Goal: Transaction & Acquisition: Download file/media

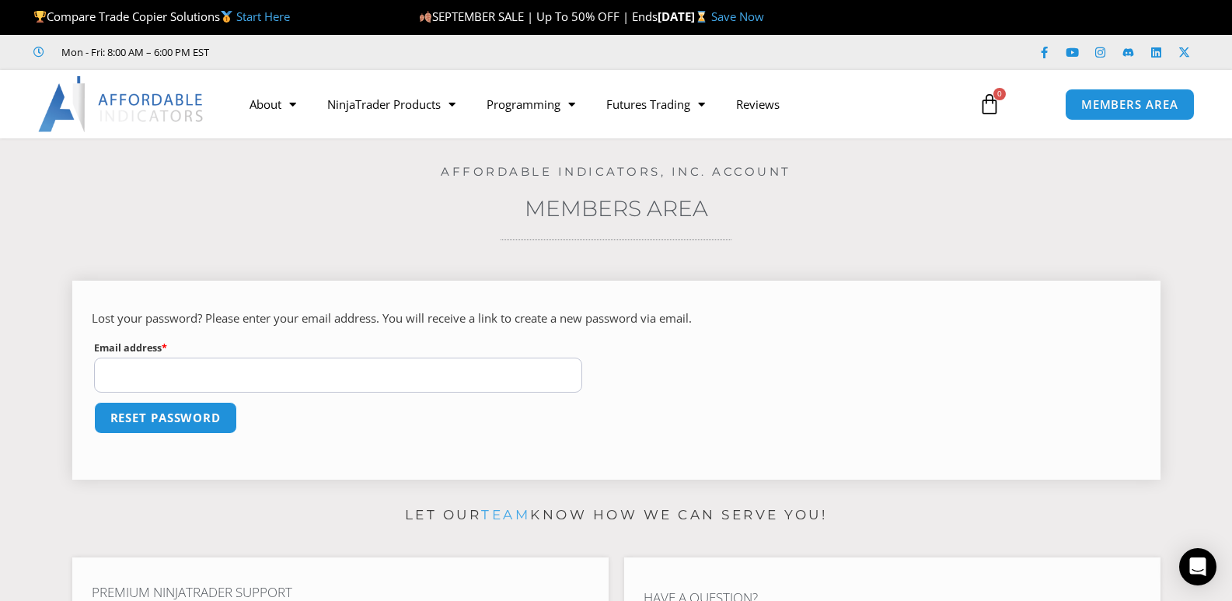
click at [204, 372] on input "Email address * Required" at bounding box center [338, 375] width 489 height 35
type input "**********"
click at [180, 418] on button "Reset password" at bounding box center [165, 417] width 151 height 33
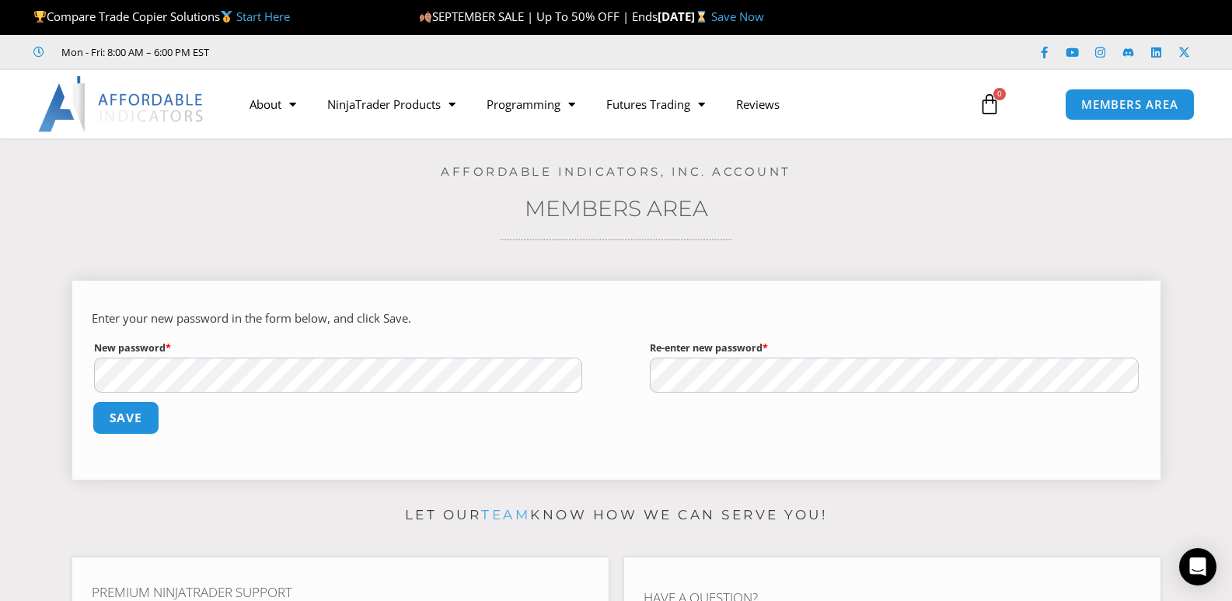
click at [136, 414] on button "Save" at bounding box center [125, 417] width 67 height 33
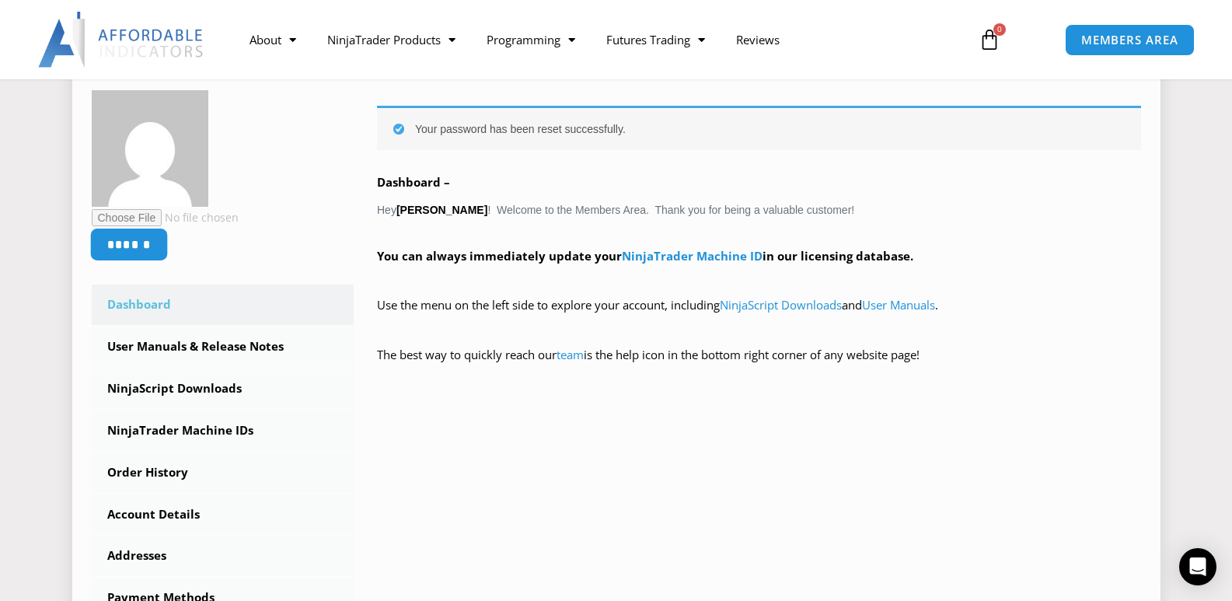
scroll to position [389, 0]
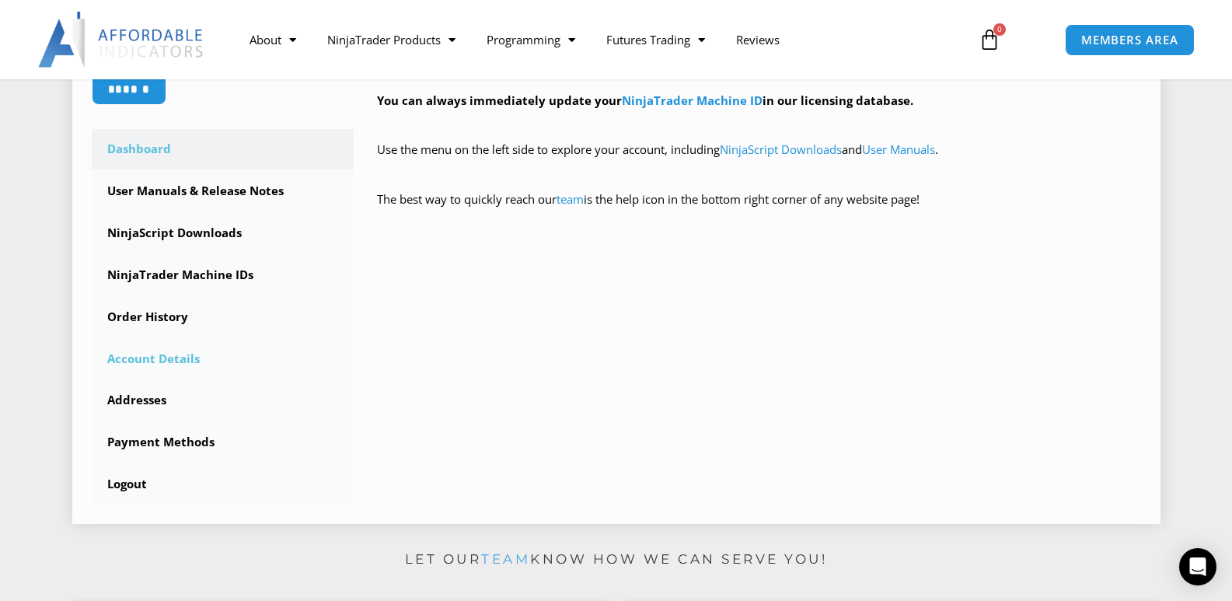
click at [149, 355] on link "Account Details" at bounding box center [223, 359] width 263 height 40
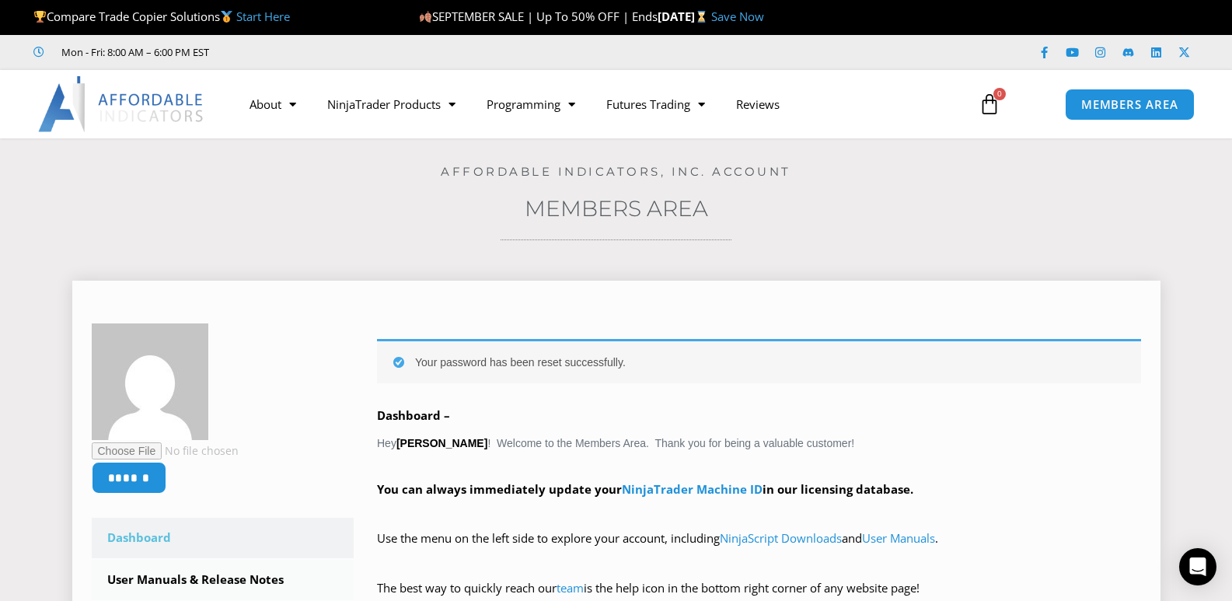
scroll to position [311, 0]
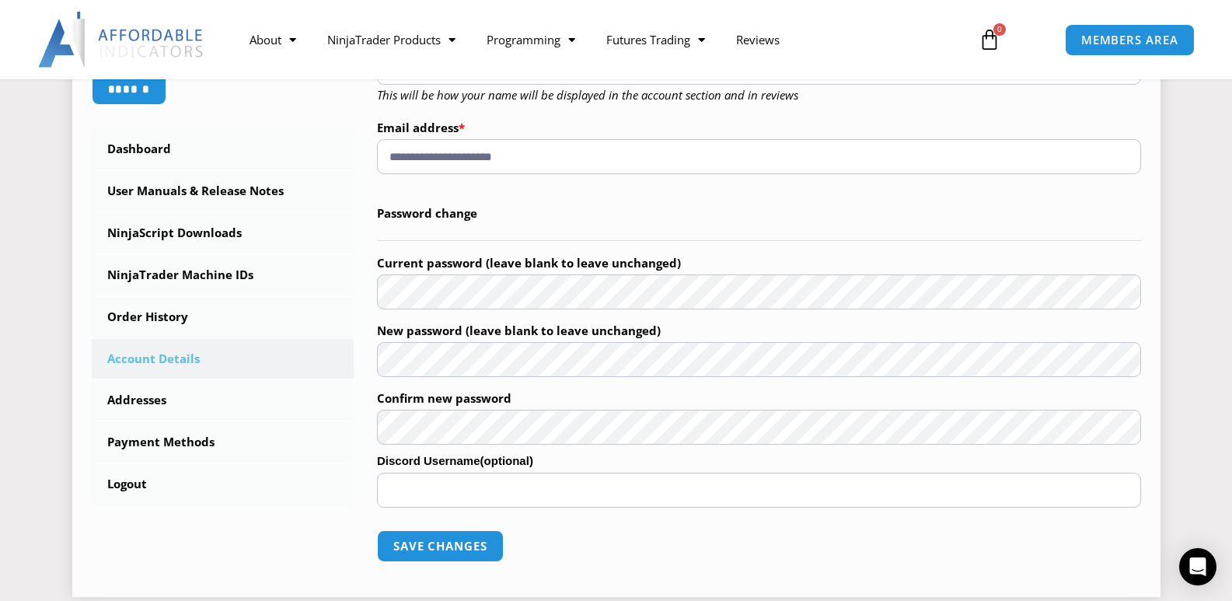
scroll to position [467, 0]
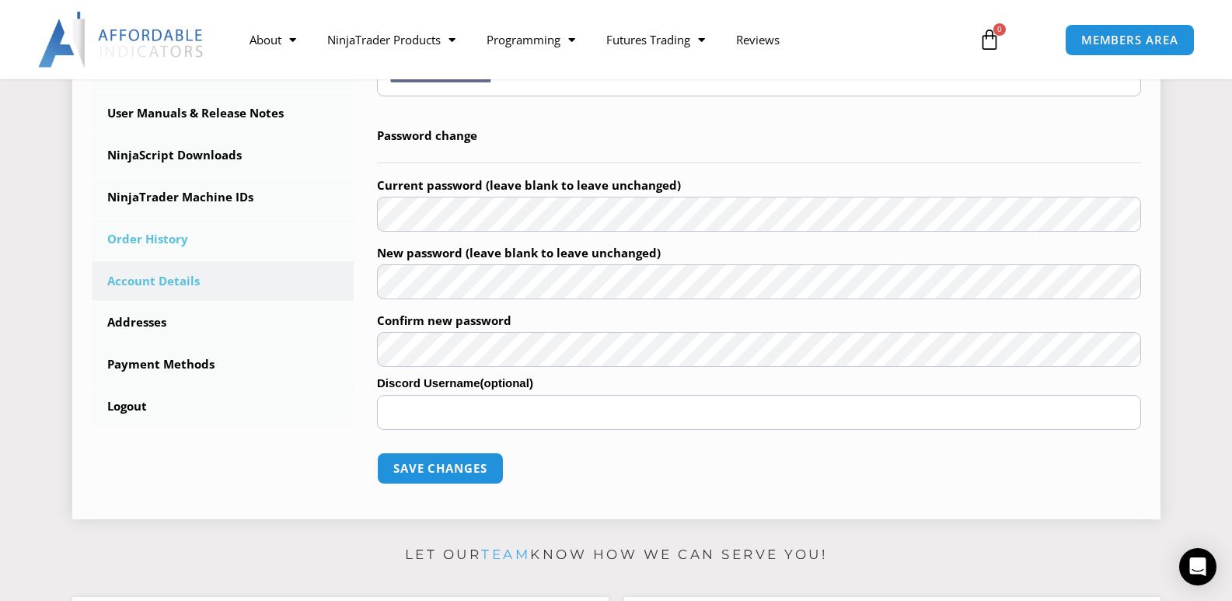
click at [152, 237] on link "Order History" at bounding box center [223, 239] width 263 height 40
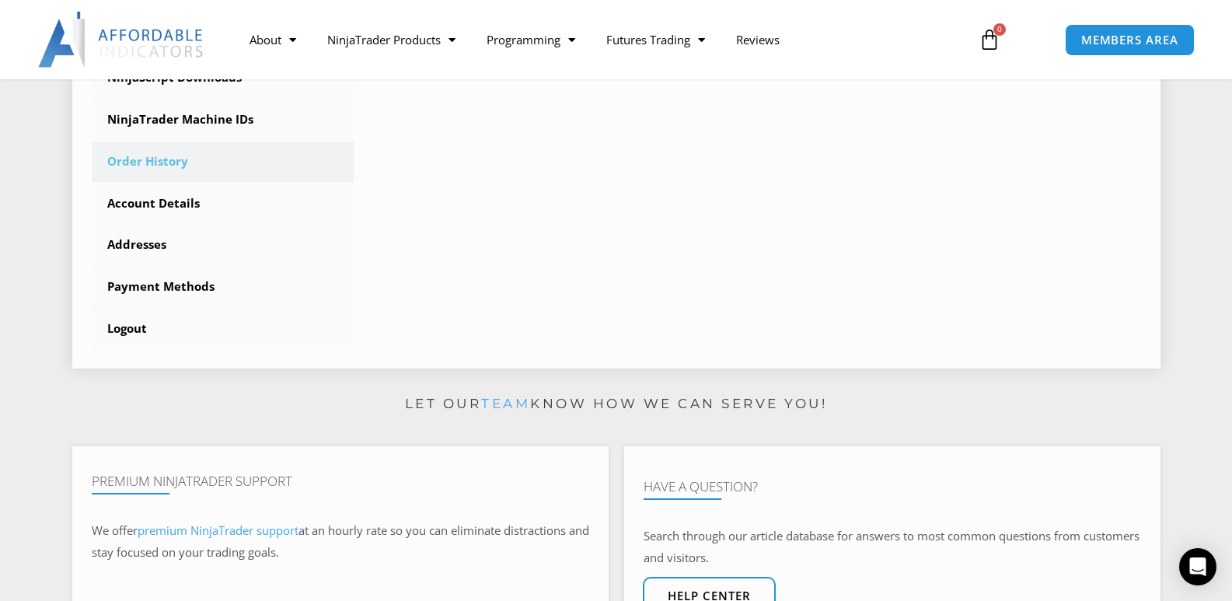
scroll to position [156, 0]
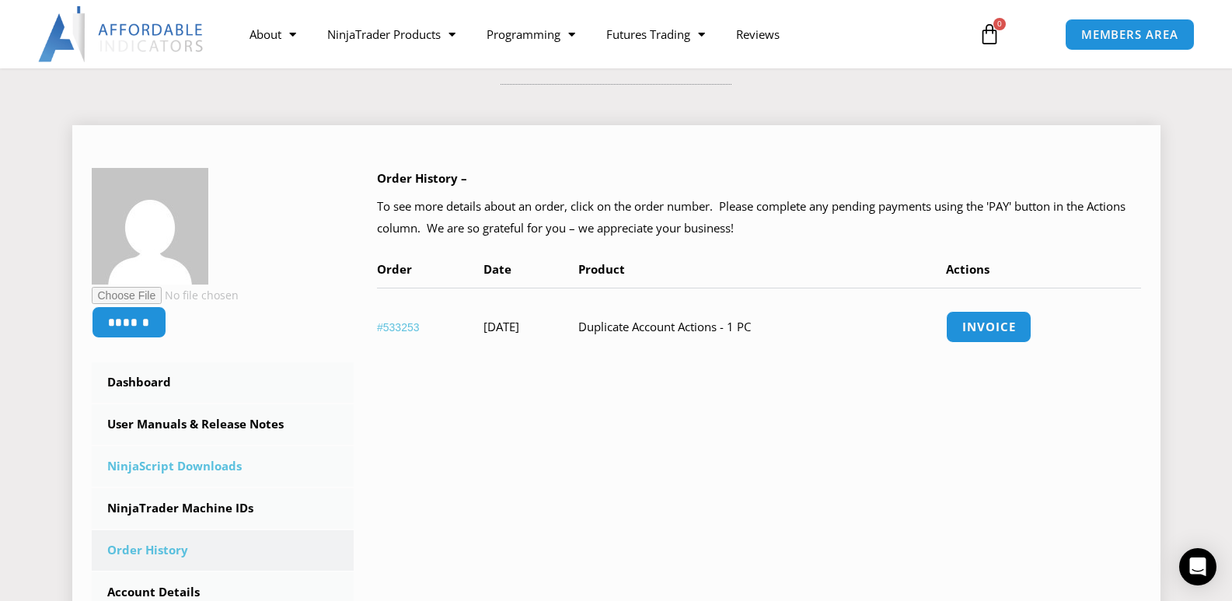
click at [194, 465] on link "NinjaScript Downloads" at bounding box center [223, 466] width 263 height 40
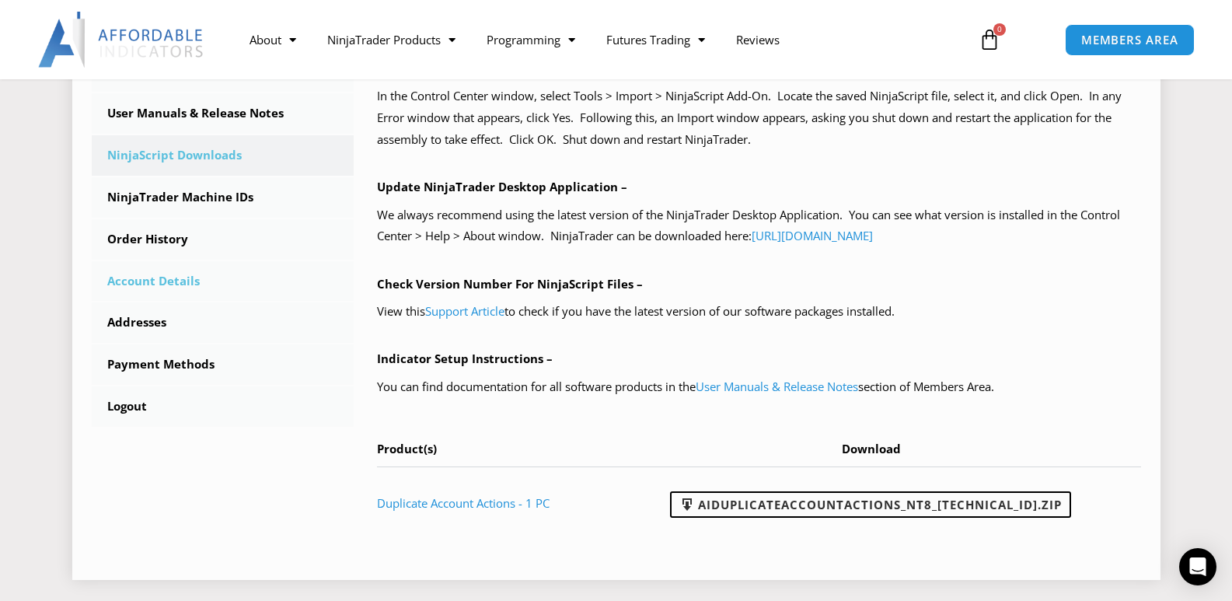
scroll to position [544, 0]
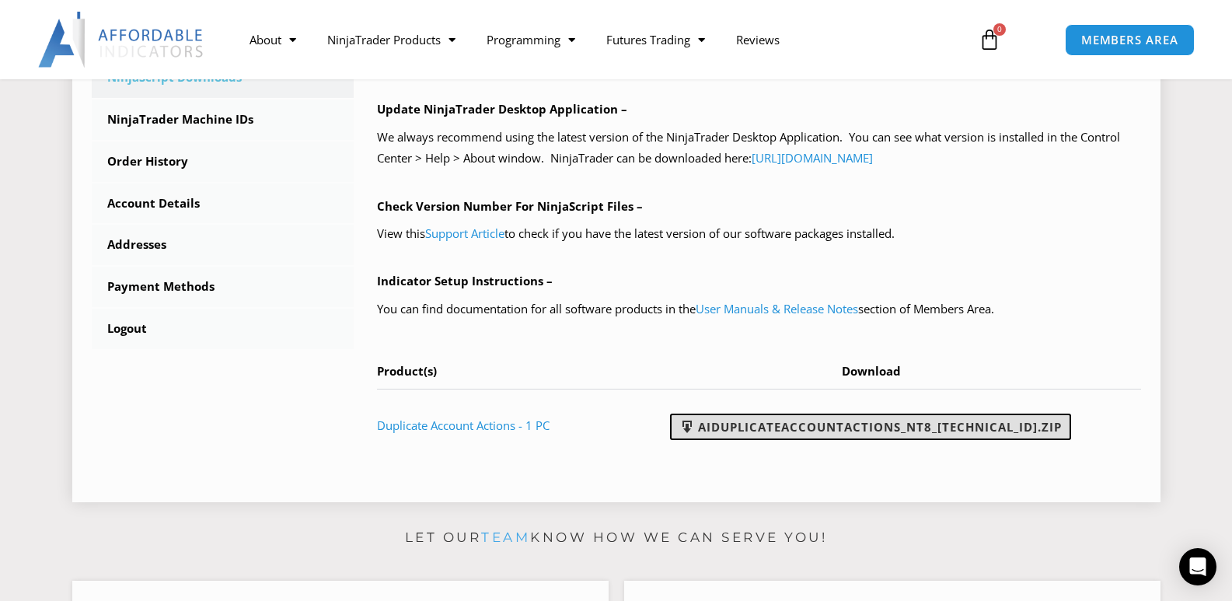
click at [749, 425] on link "AIDuplicateAccountActions_NT8_25.9.22.1.zip" at bounding box center [870, 427] width 401 height 26
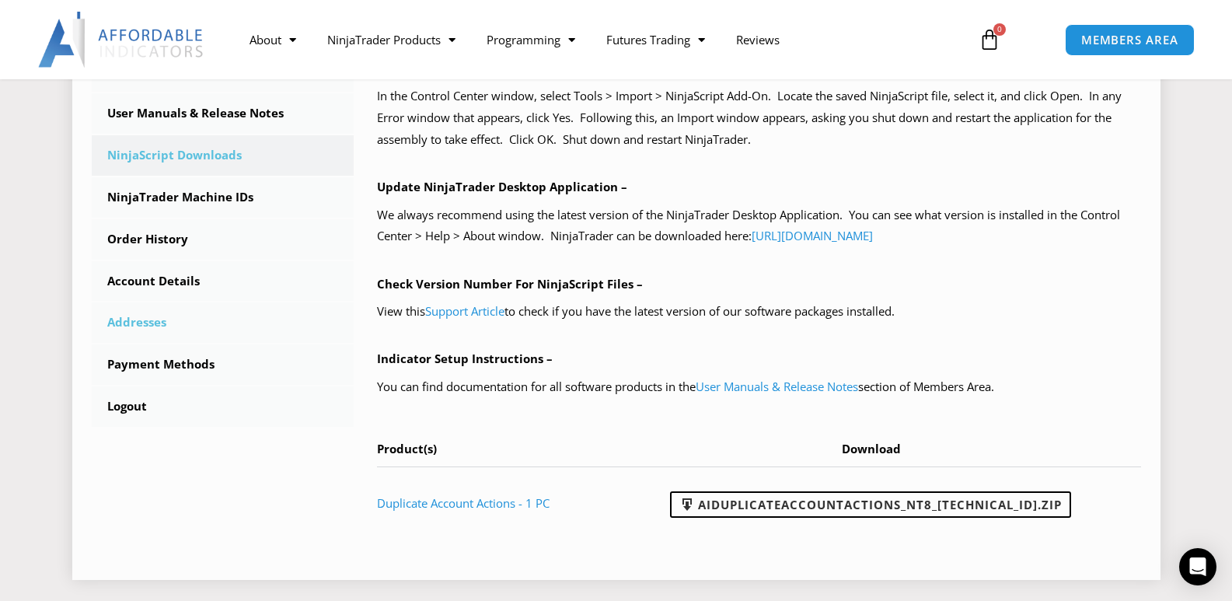
scroll to position [311, 0]
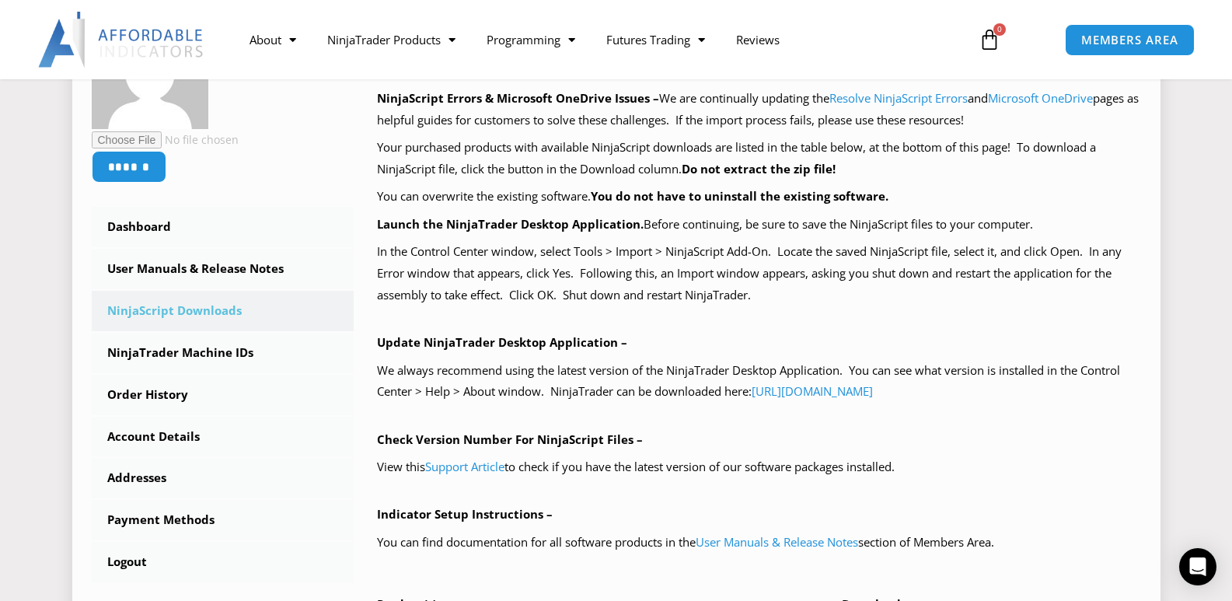
click at [320, 193] on div "****** Dashboard Subscriptions User Manuals & Release Notes NinjaScript Downloa…" at bounding box center [617, 364] width 1050 height 704
click at [949, 336] on p "Update NinjaTrader Desktop Application –" at bounding box center [759, 343] width 764 height 22
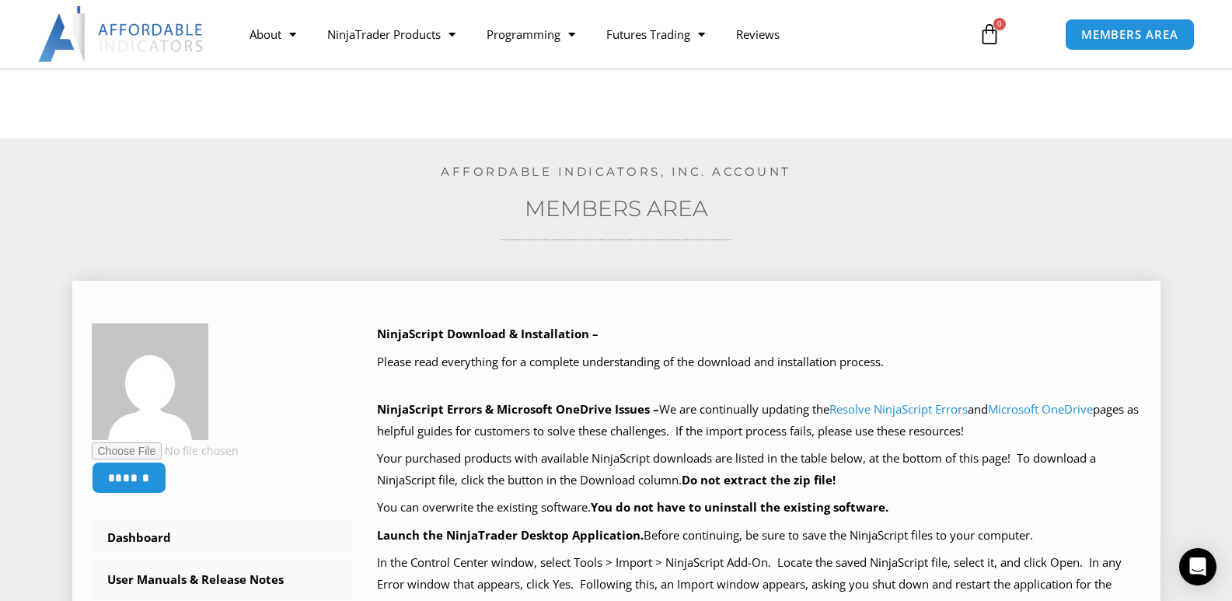
scroll to position [233, 0]
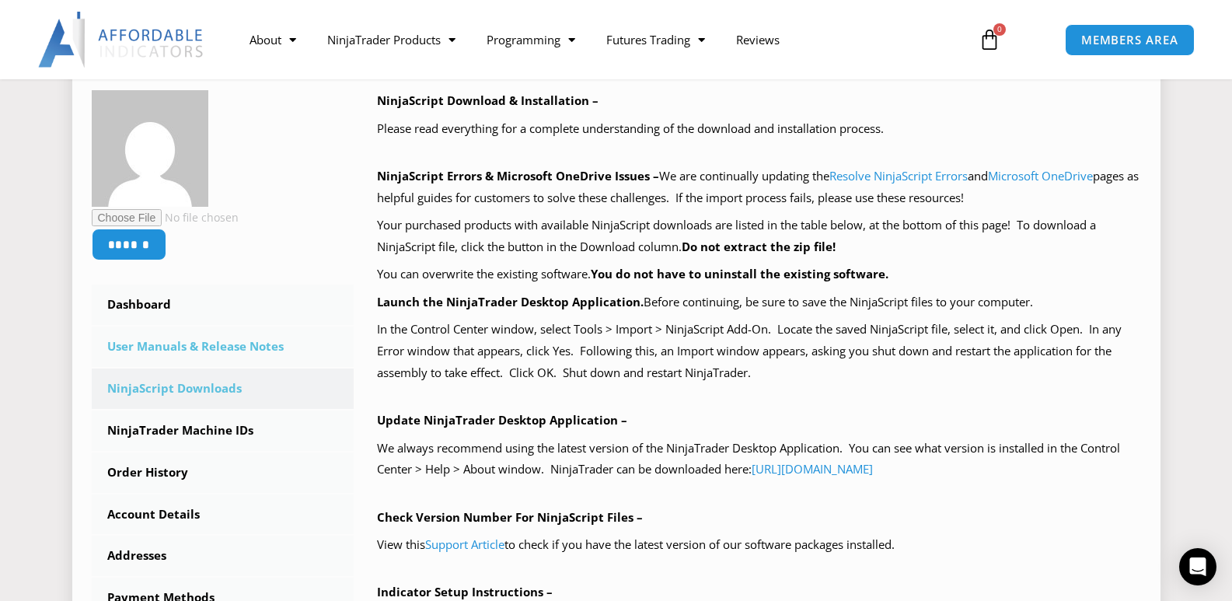
click at [170, 346] on link "User Manuals & Release Notes" at bounding box center [223, 347] width 263 height 40
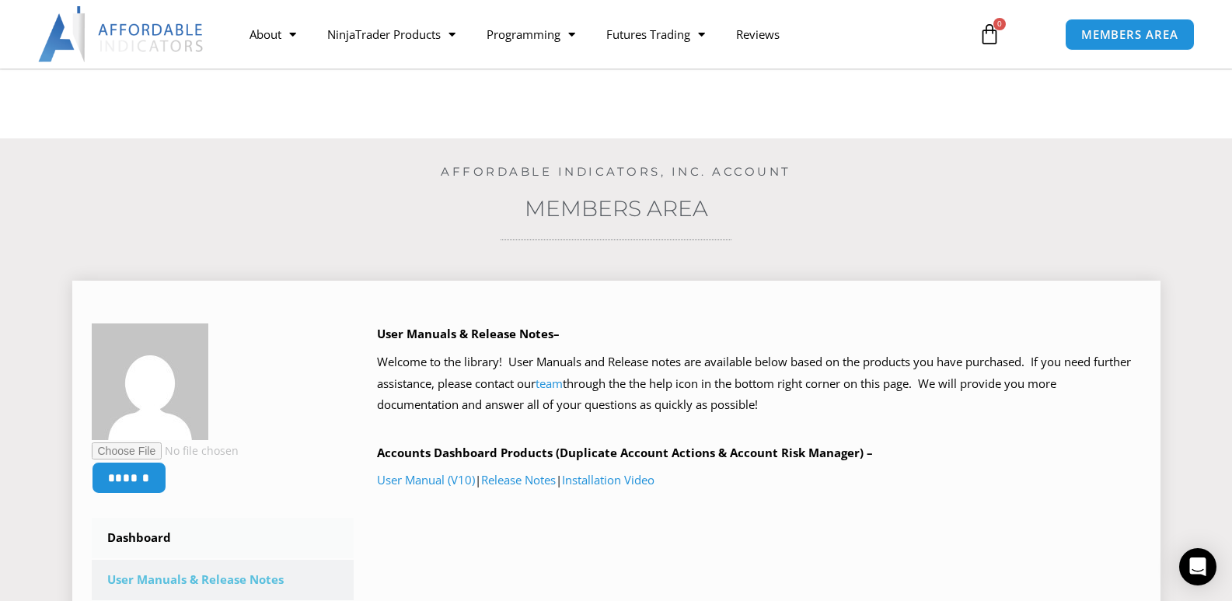
scroll to position [78, 0]
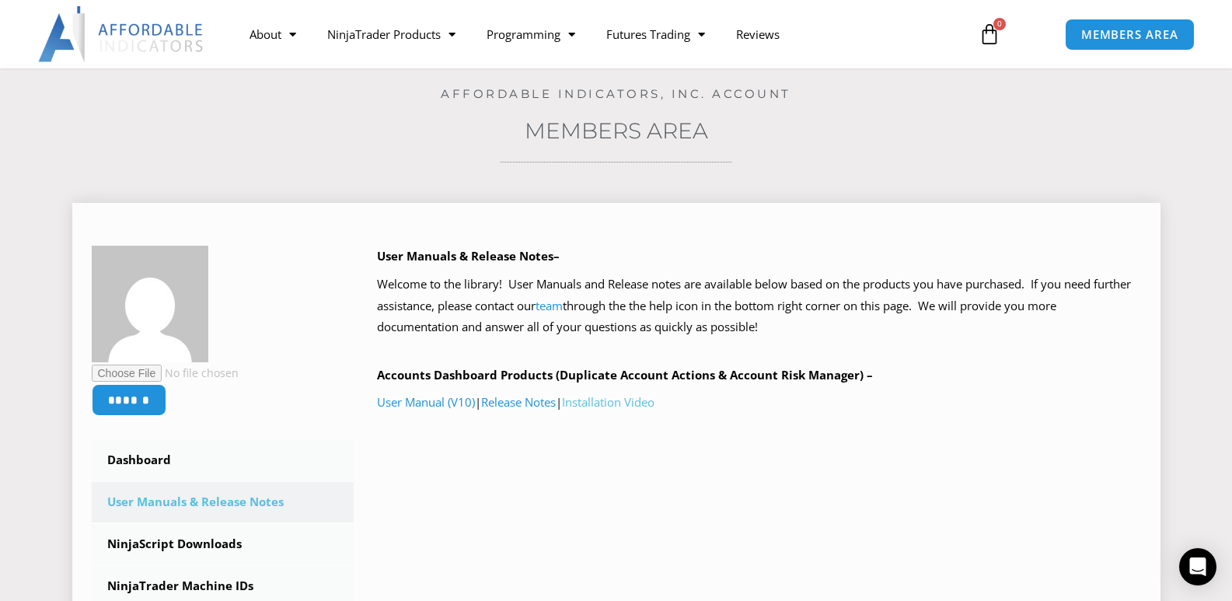
click at [607, 400] on link "Installation Video" at bounding box center [608, 402] width 93 height 16
